Goal: Task Accomplishment & Management: Use online tool/utility

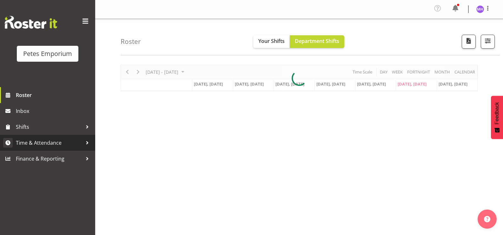
click at [59, 145] on span "Time & Attendance" at bounding box center [49, 143] width 67 height 10
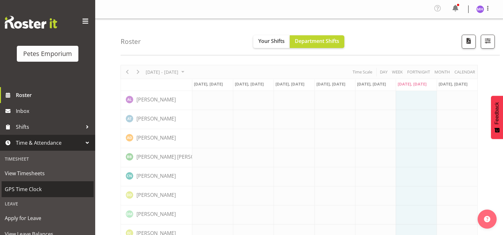
click at [33, 186] on span "GPS Time Clock" at bounding box center [48, 189] width 86 height 10
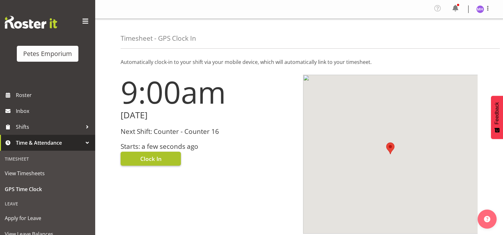
click at [158, 158] on span "Clock In" at bounding box center [150, 158] width 21 height 8
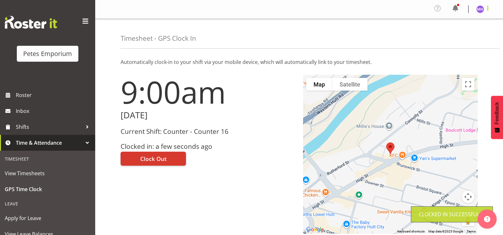
click at [487, 11] on span at bounding box center [488, 8] width 8 height 8
click at [454, 40] on link "Log Out" at bounding box center [461, 34] width 61 height 11
